Goal: Information Seeking & Learning: Find specific fact

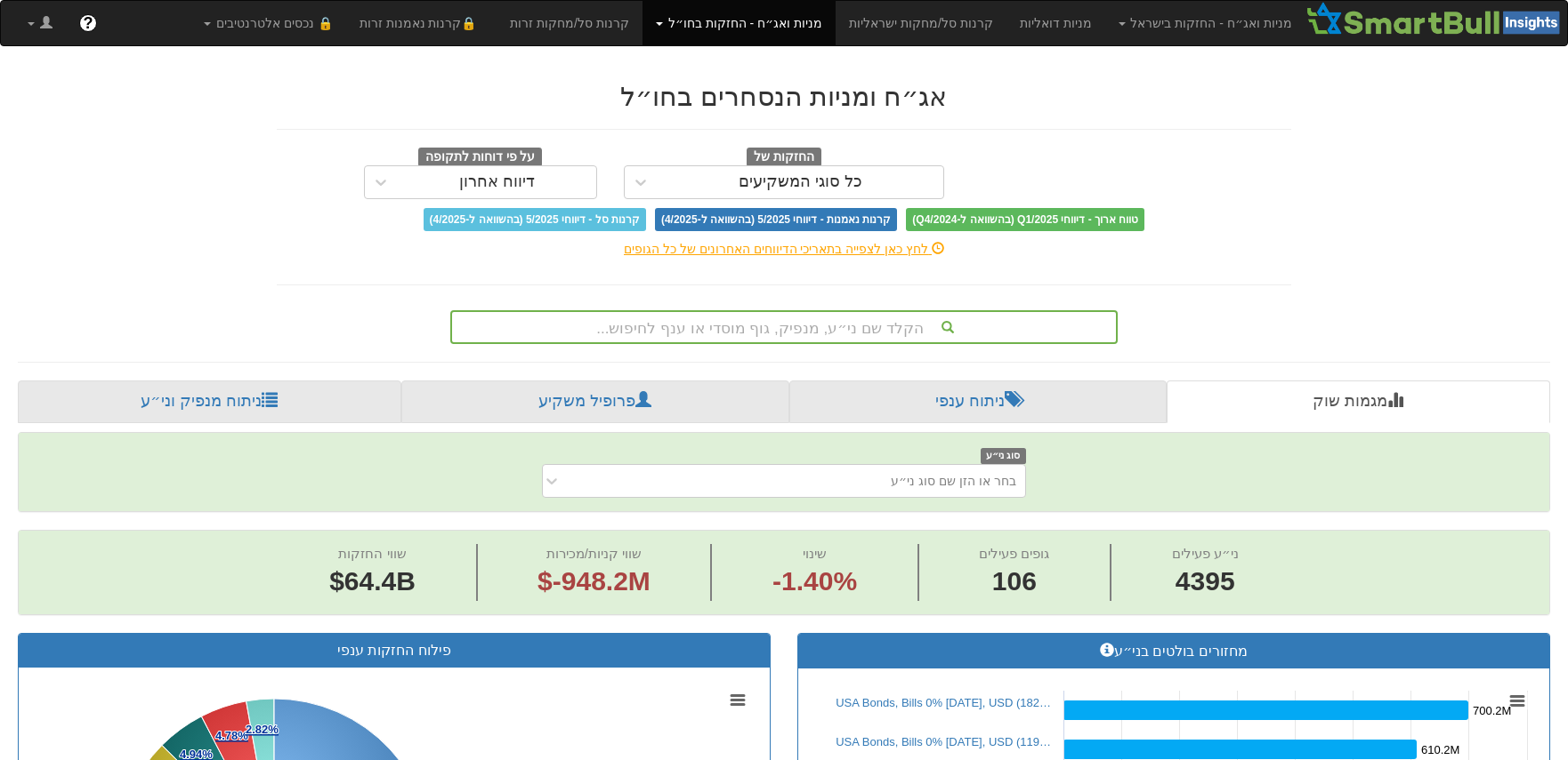
scroll to position [27, 0]
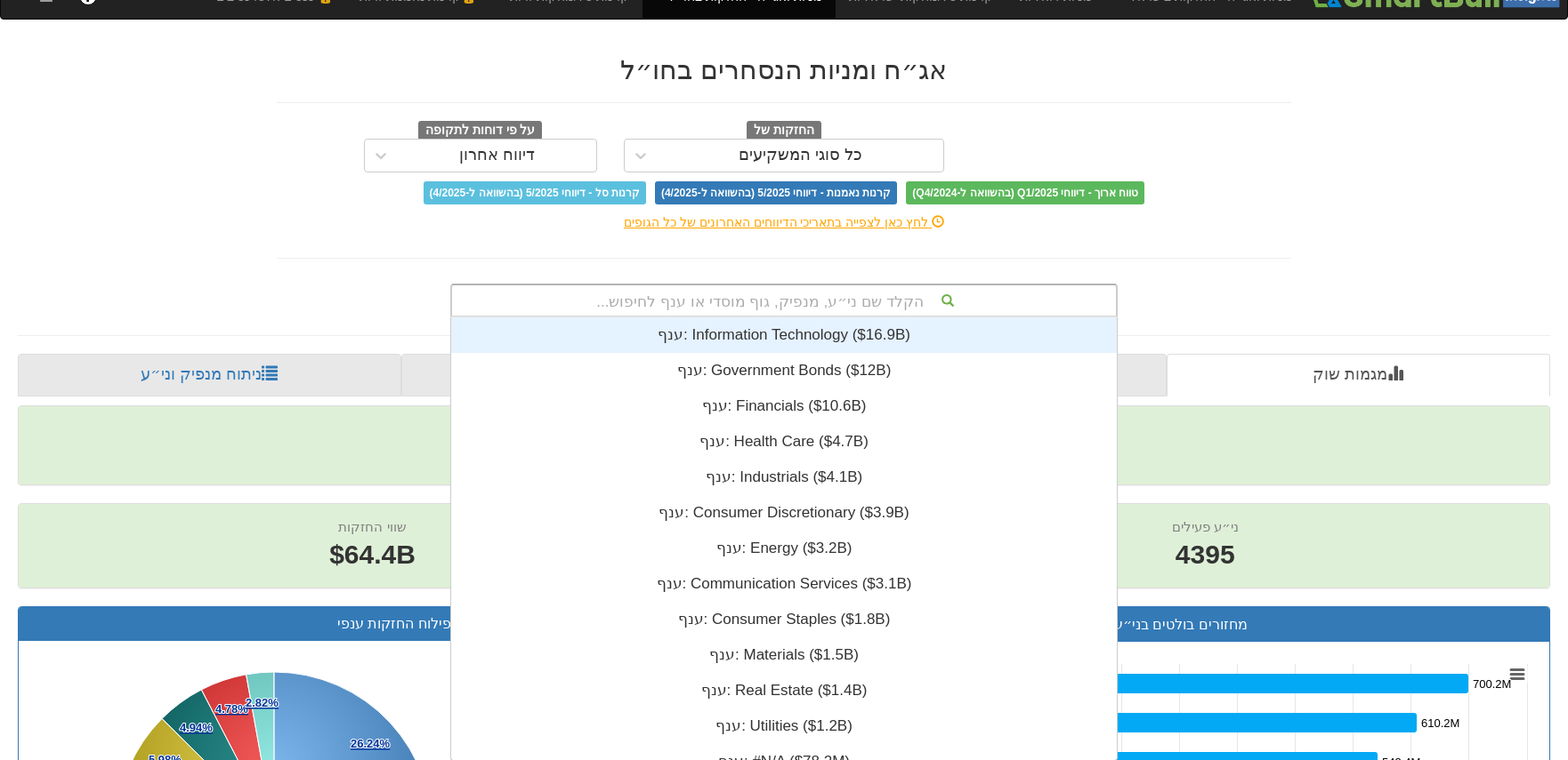
click at [953, 317] on div "הקלד שם ני״ע, מנפיק, גוף מוסדי או ענף לחיפוש... ענף: ‎Information Technology ‎(…" at bounding box center [784, 301] width 667 height 34
click at [834, 326] on div "ענף: ‎Information Technology ‎($16.9B)‏" at bounding box center [784, 335] width 665 height 36
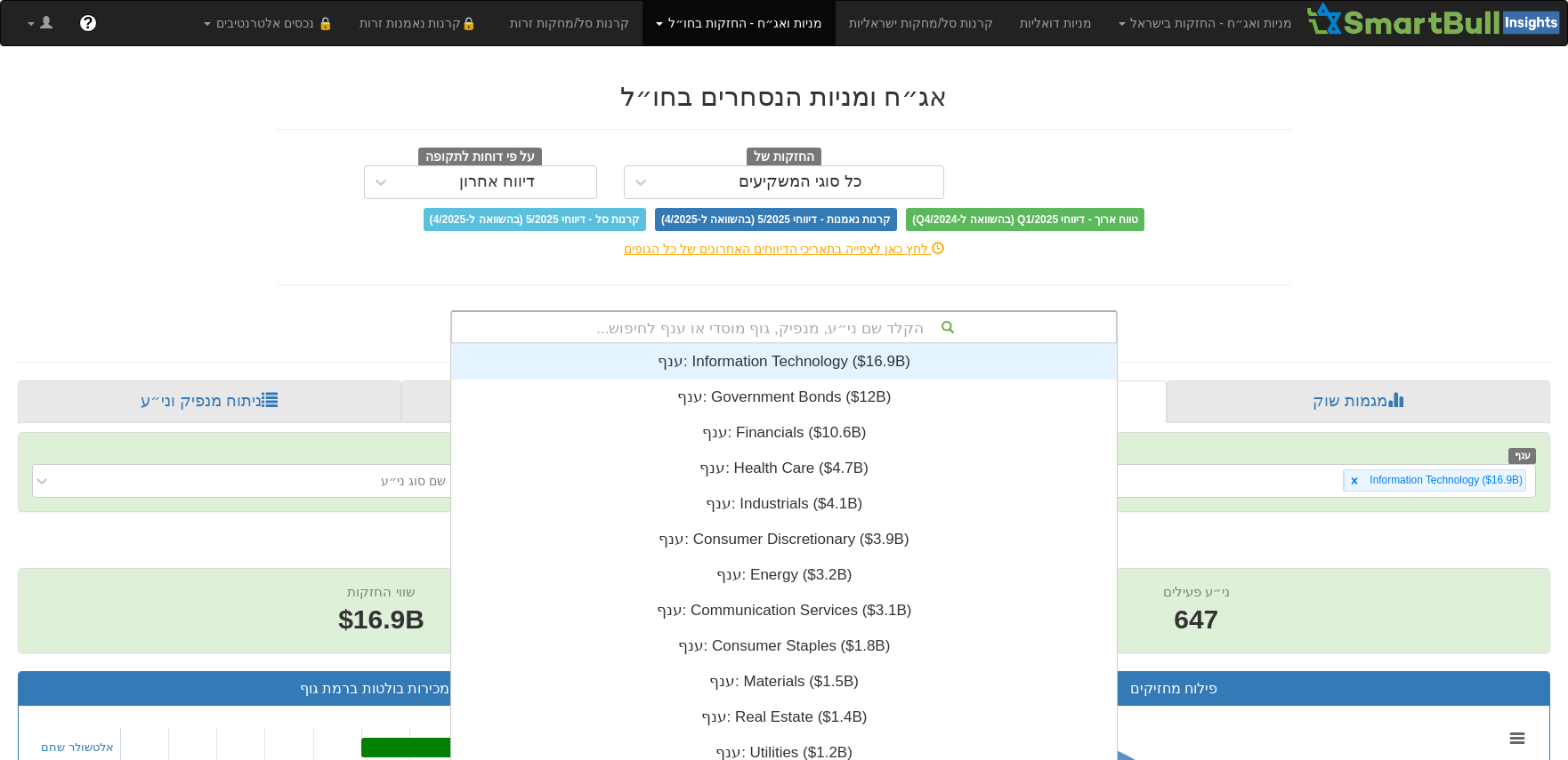
scroll to position [27, 0]
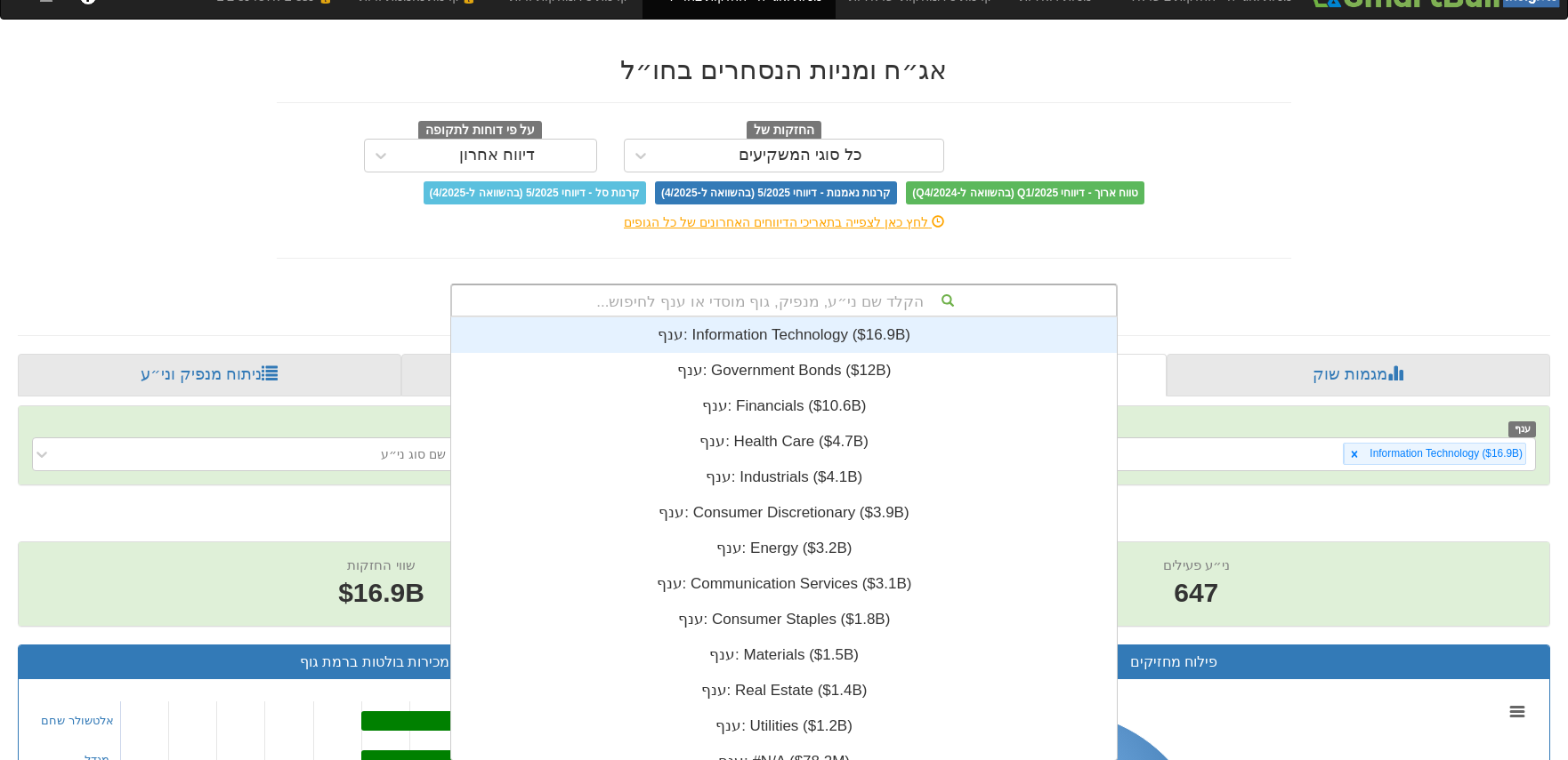
click at [821, 317] on div "הקלד שם ני״ע, מנפיק, גוף מוסדי או ענף לחיפוש... ענף: ‎Information Technology ‎(…" at bounding box center [784, 301] width 667 height 34
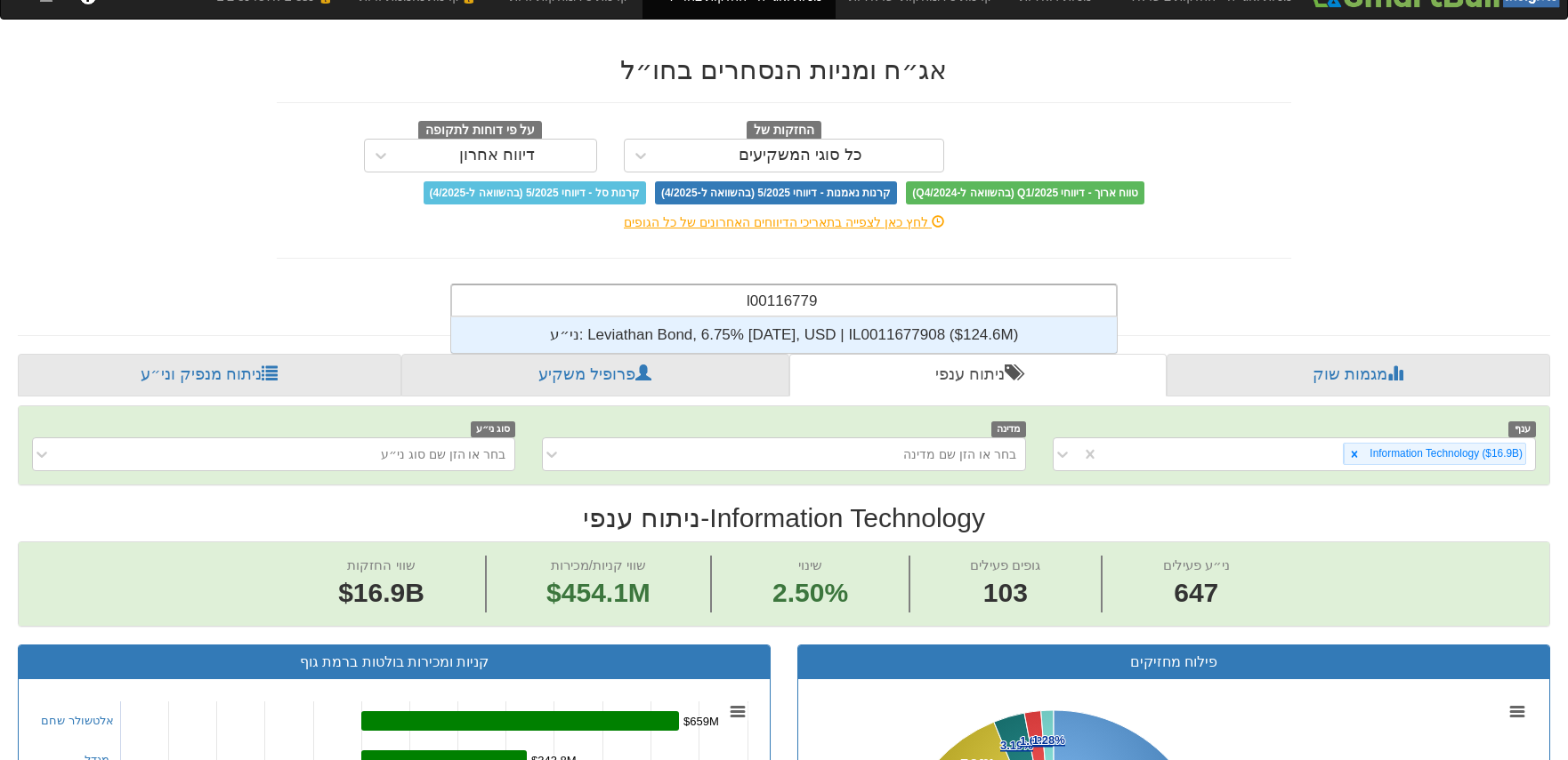
scroll to position [36, 0]
type input "il0011677908"
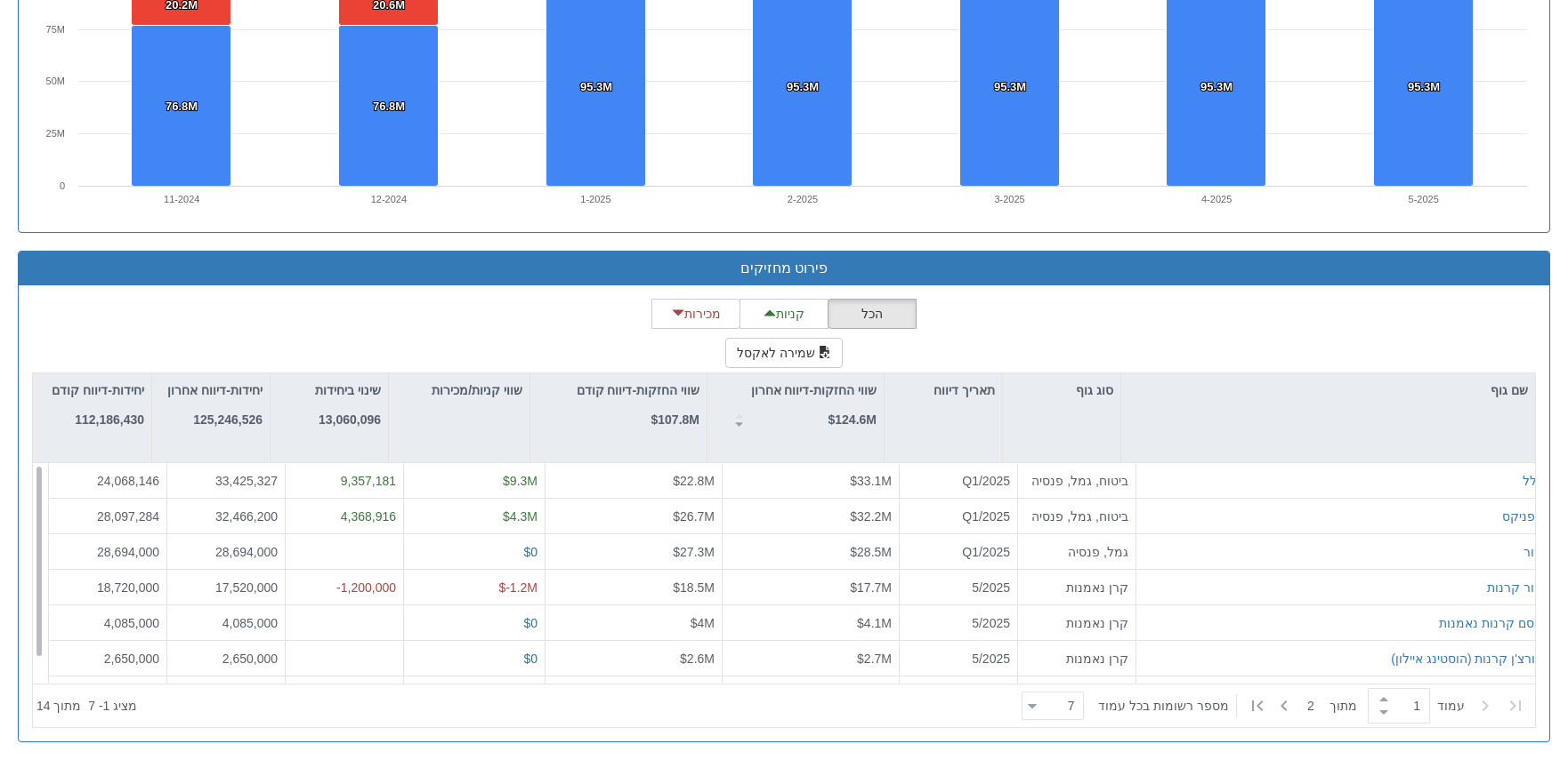
scroll to position [29, 0]
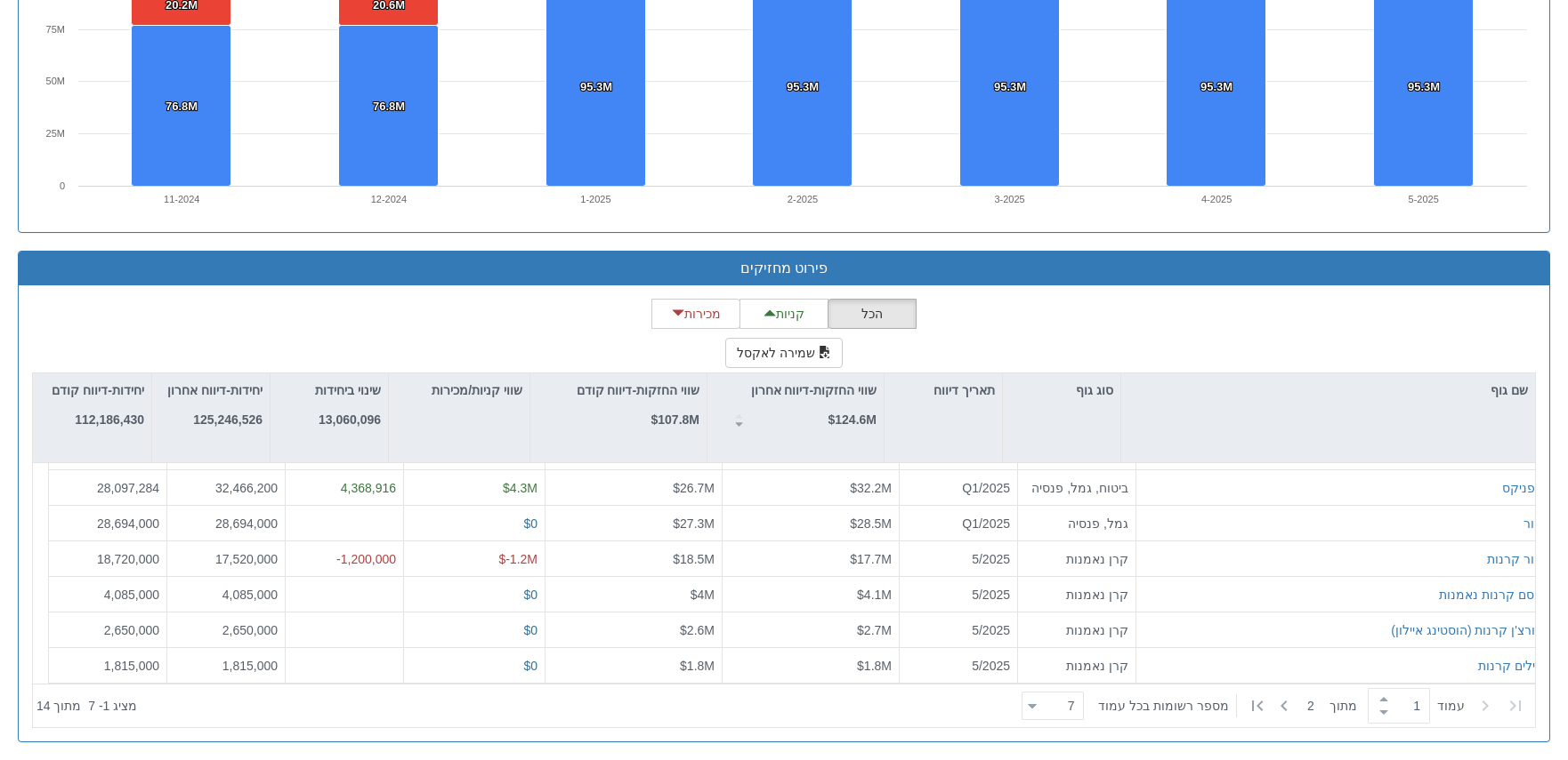
click at [1036, 705] on icon at bounding box center [1033, 707] width 9 height 5
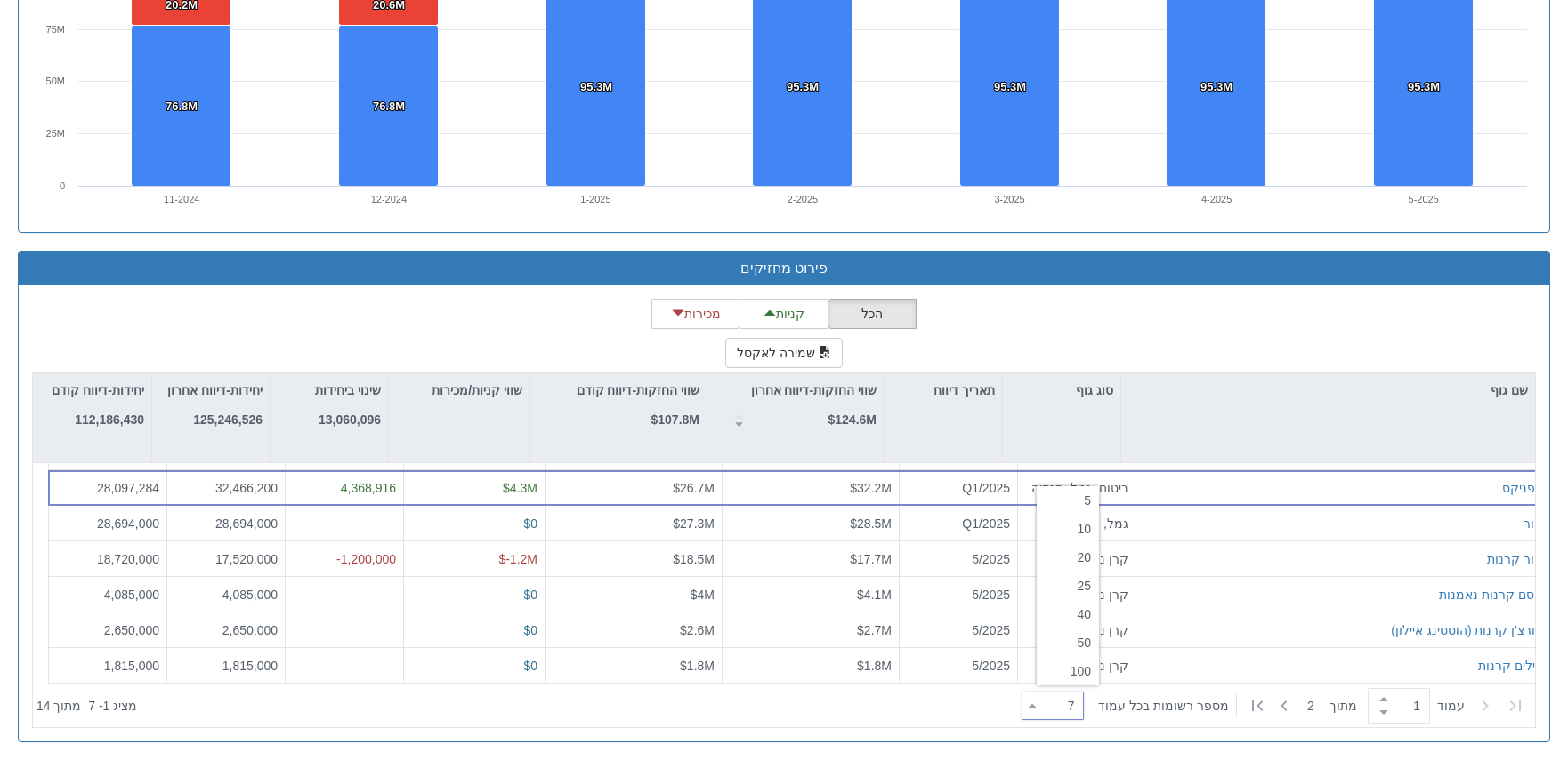
click at [1084, 552] on div "20" at bounding box center [1067, 557] width 62 height 29
type input "20"
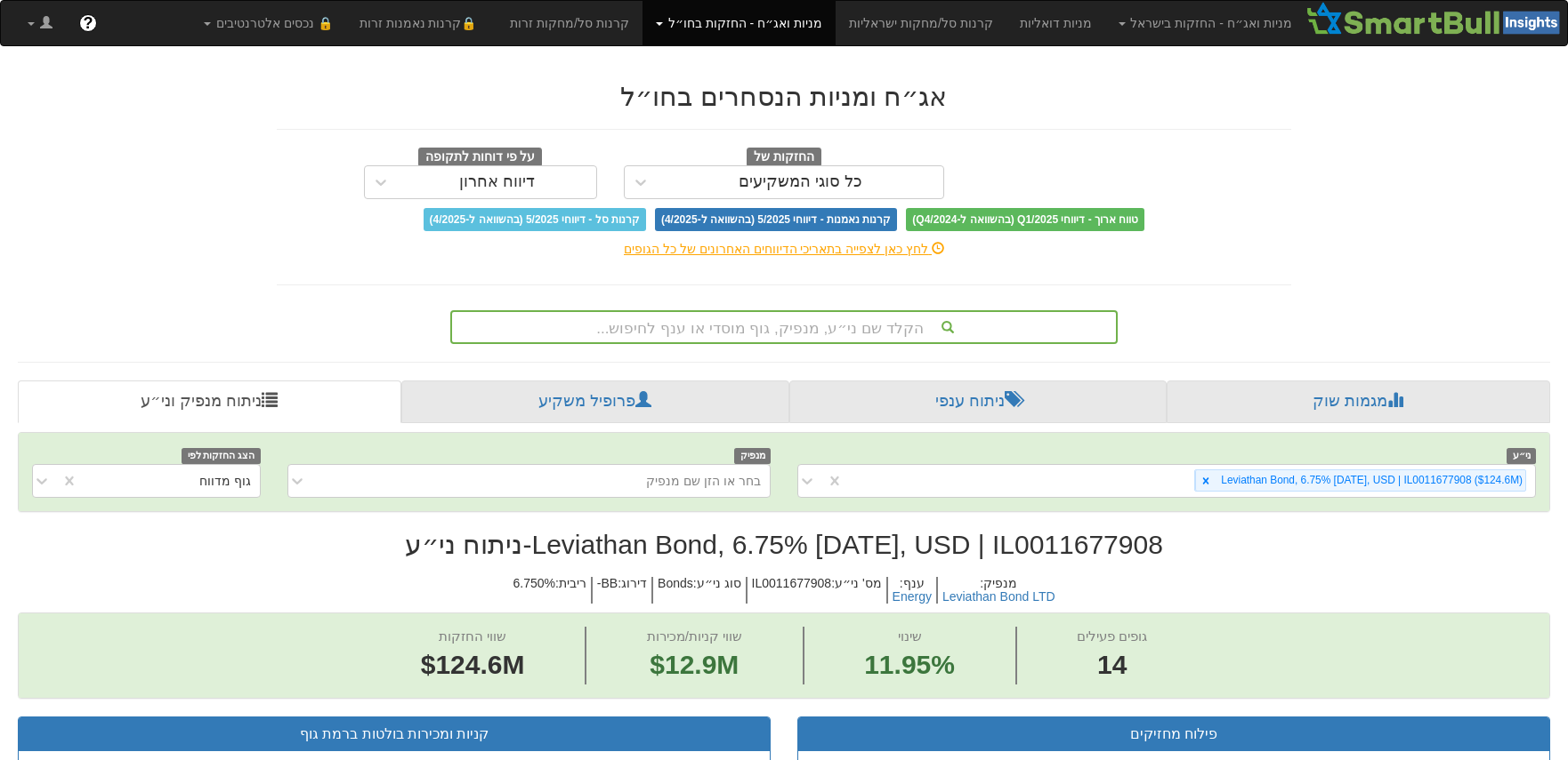
scroll to position [27, 0]
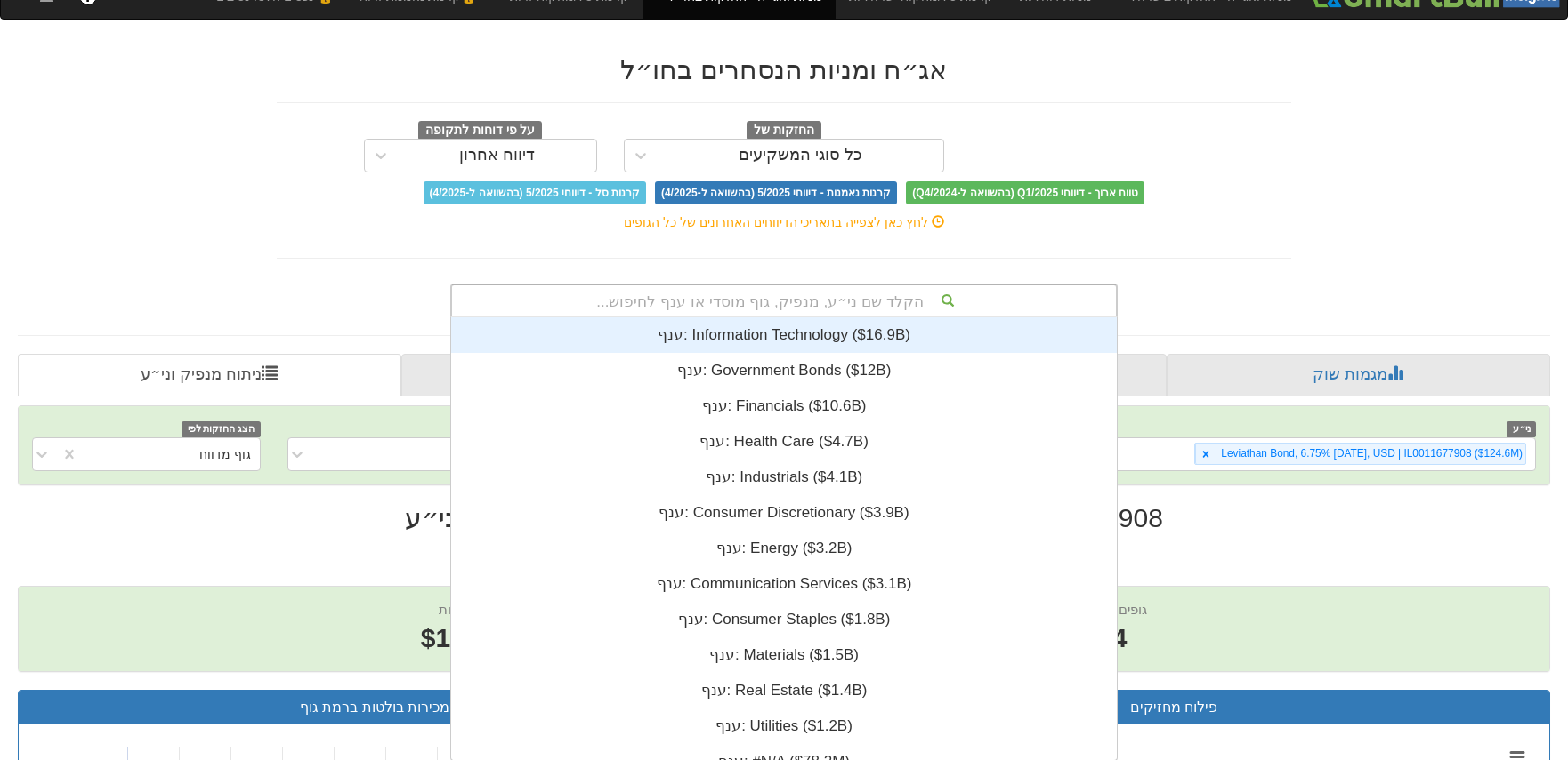
click at [849, 317] on div "הקלד שם ני״ע, מנפיק, גוף מוסדי או ענף לחיפוש... ענף: ‎Information Technology ‎(…" at bounding box center [784, 301] width 667 height 34
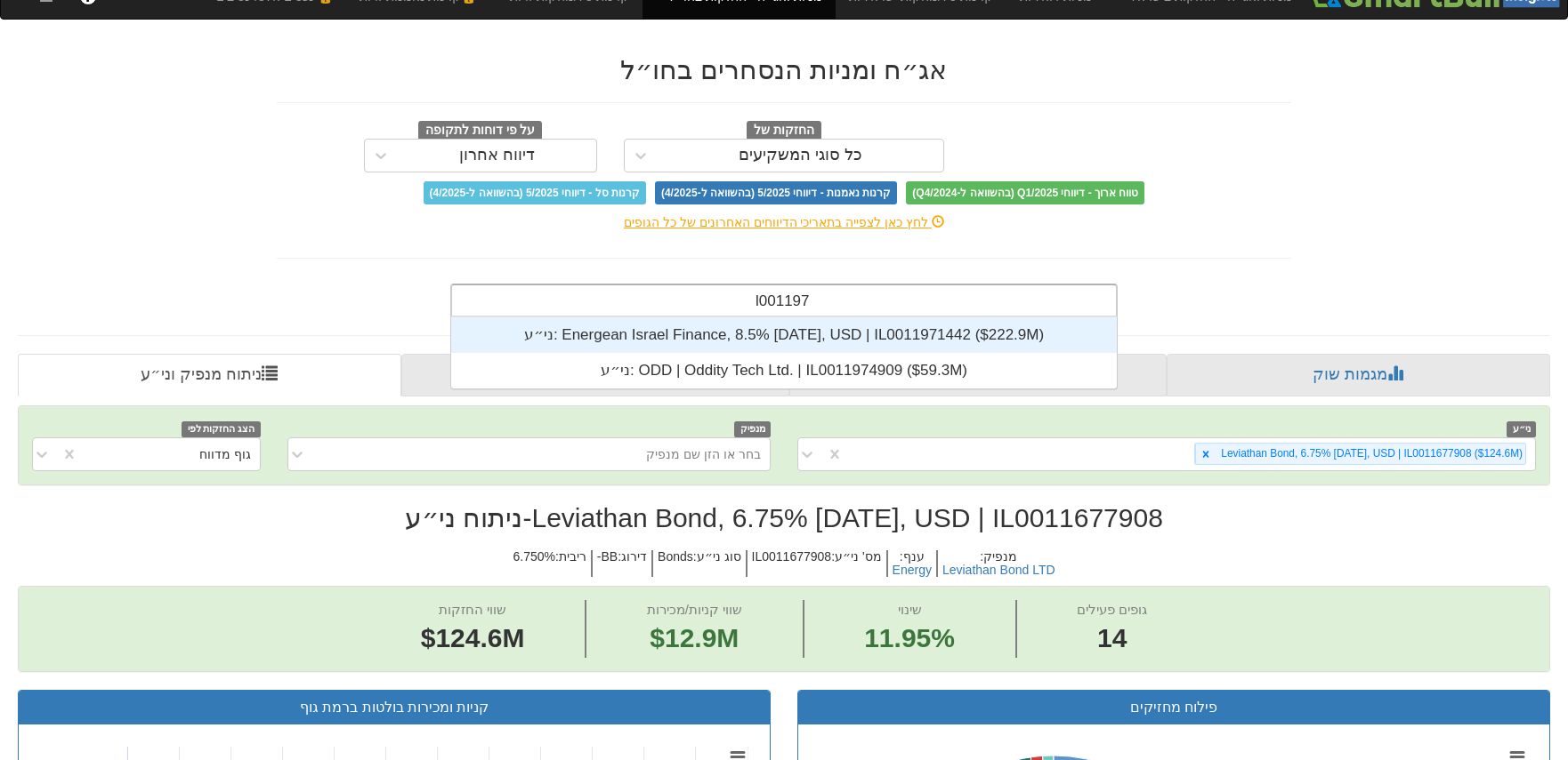
scroll to position [36, 0]
type input "il0011971442"
click at [802, 327] on div "ני״ע: ‎Energean Israel Finance, 8.5% [DATE], USD | IL0011971442 ‎($222.9M)‏" at bounding box center [784, 335] width 665 height 36
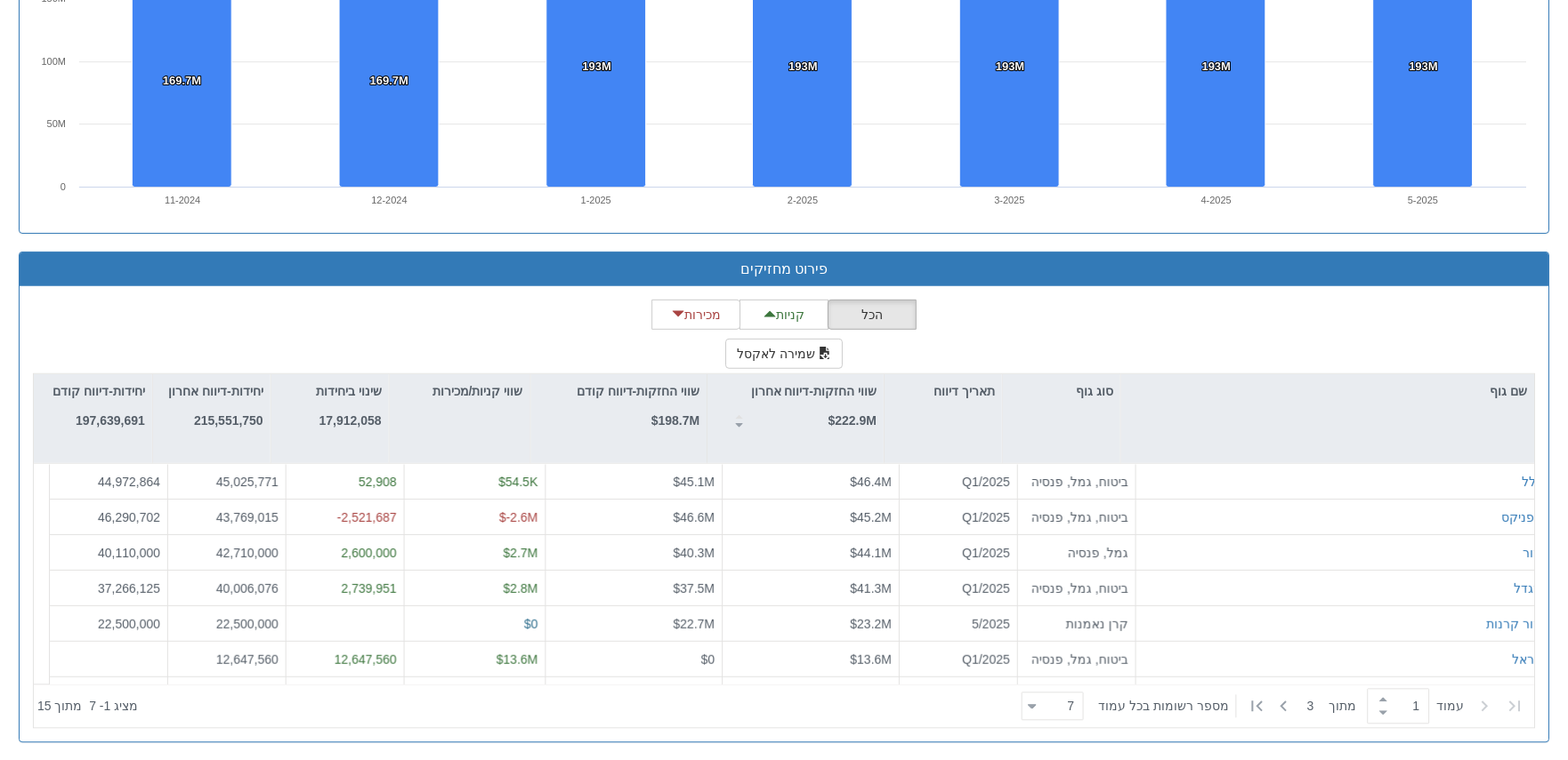
scroll to position [1338, 0]
